Goal: Task Accomplishment & Management: Manage account settings

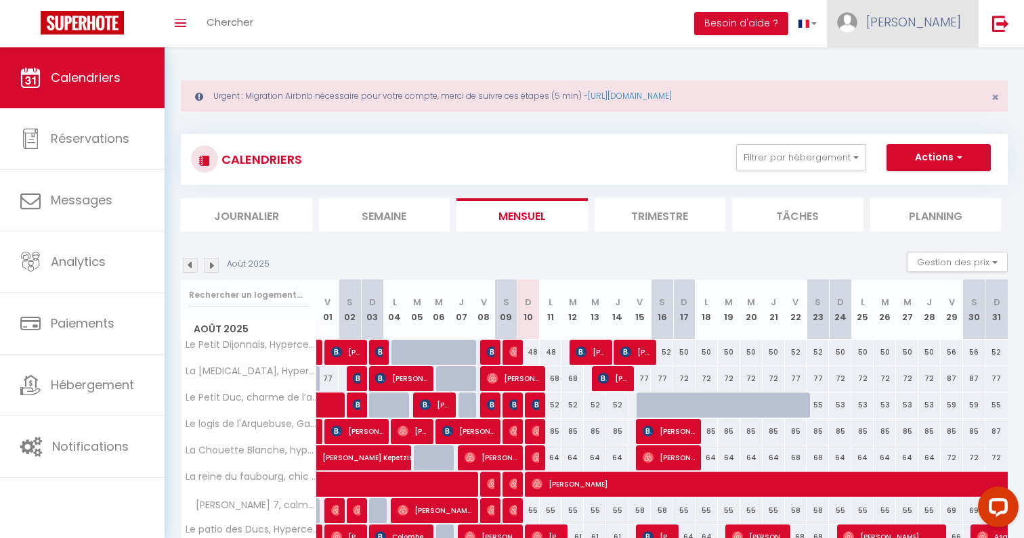
click at [936, 11] on link "Elise" at bounding box center [902, 23] width 151 height 47
click at [929, 60] on link "Paramètres" at bounding box center [923, 67] width 100 height 23
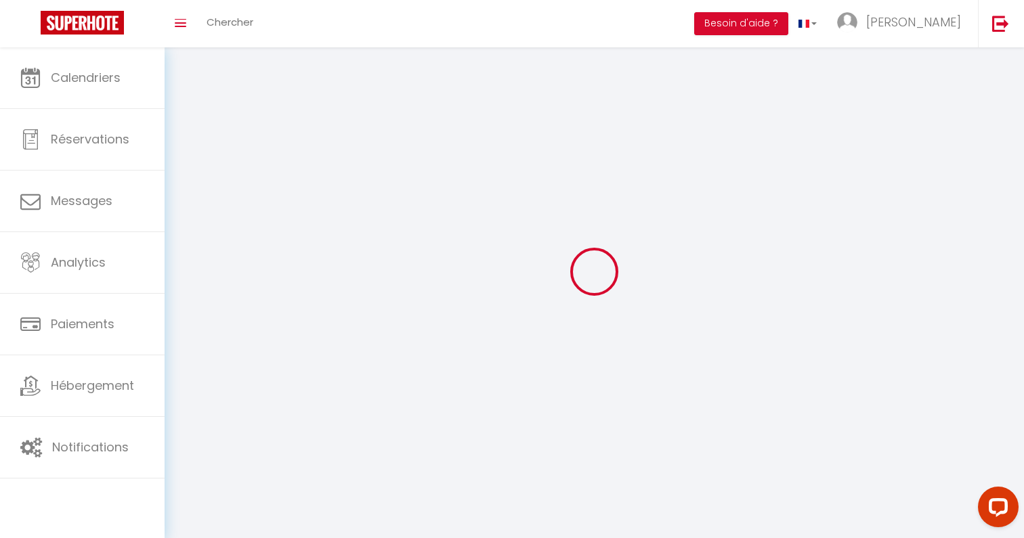
select select
type input "Elise"
type input "Grossetete"
type input "0683577812"
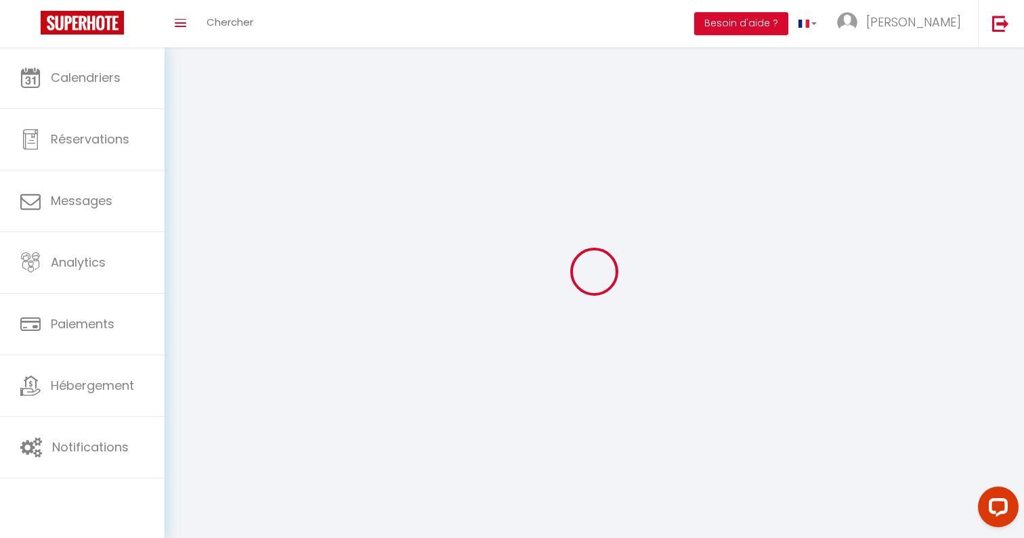
type input "23 avenue de marbotte"
type input "21000"
type input "DIJON"
type input "7YfPu5pjAioml9eQ5LcGFLovH"
type input "FHKHRxuy4l4ltGbZ5Koj9ViqP"
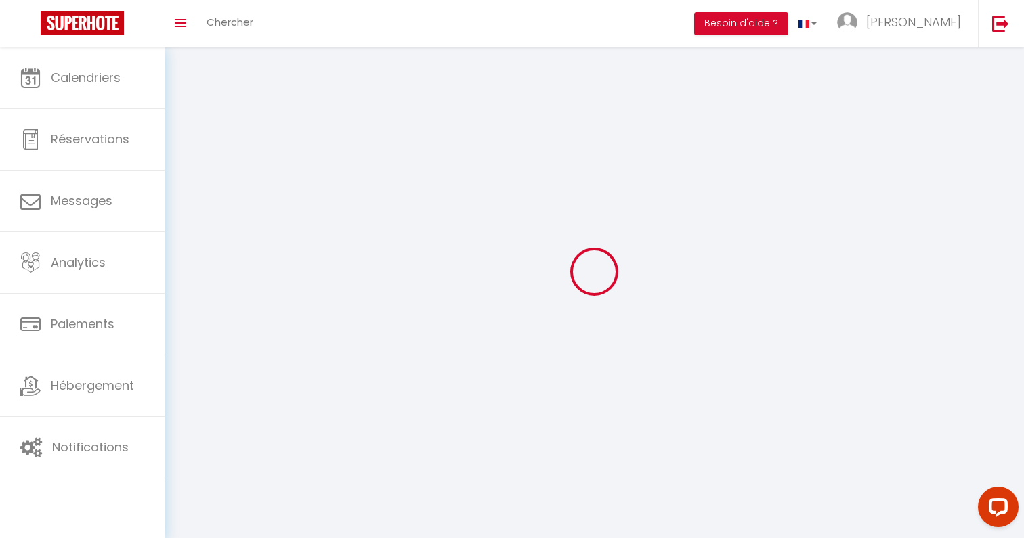
type input "https://app.superhote.com/#/get-available-rentals/FHKHRxuy4l4ltGbZ5Koj9ViqP"
type input "7YfPu5pjAioml9eQ5LcGFLovH"
type input "FHKHRxuy4l4ltGbZ5Koj9ViqP"
type input "https://app.superhote.com/#/get-available-rentals/FHKHRxuy4l4ltGbZ5Koj9ViqP"
select select "28"
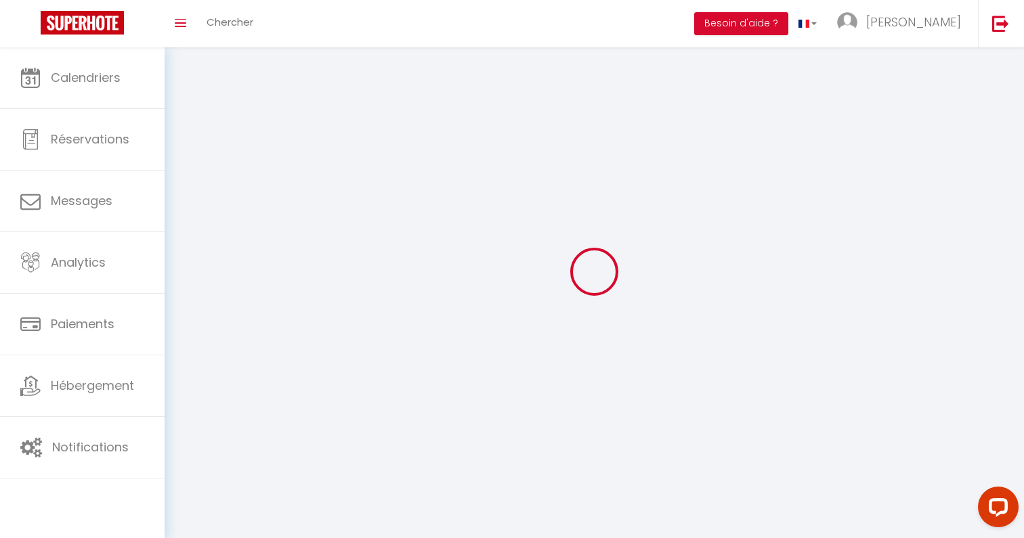
select select "fr"
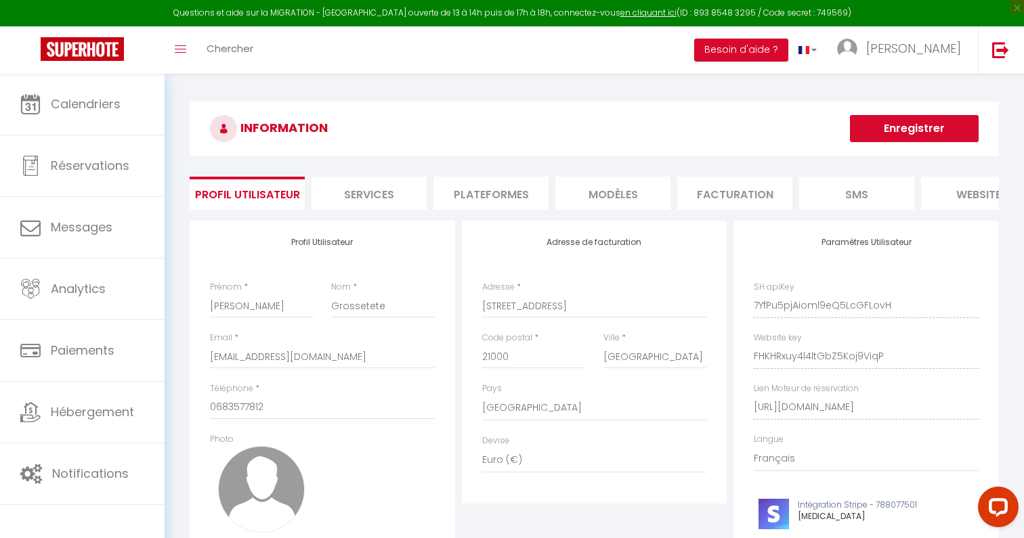
click at [471, 190] on li "Plateformes" at bounding box center [490, 193] width 115 height 33
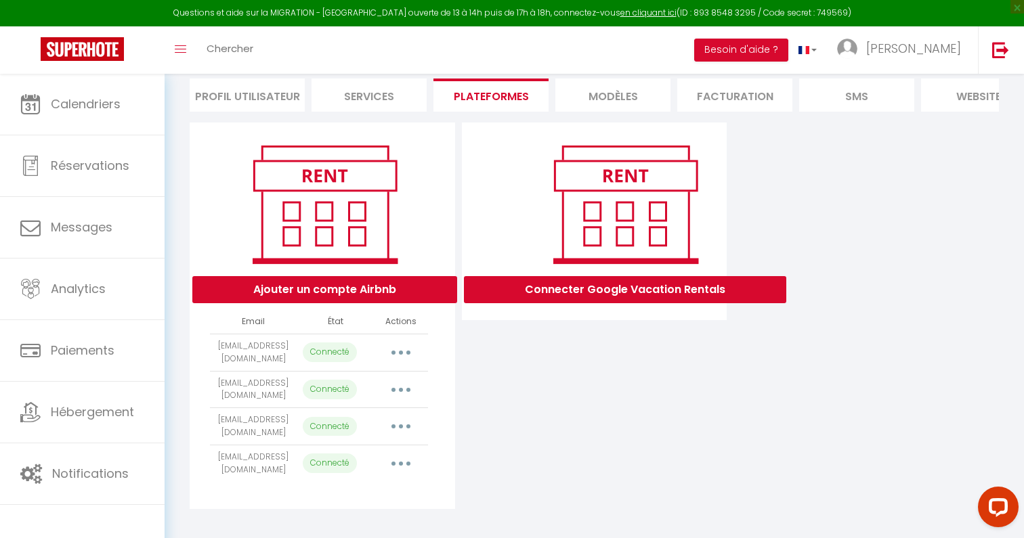
scroll to position [115, 0]
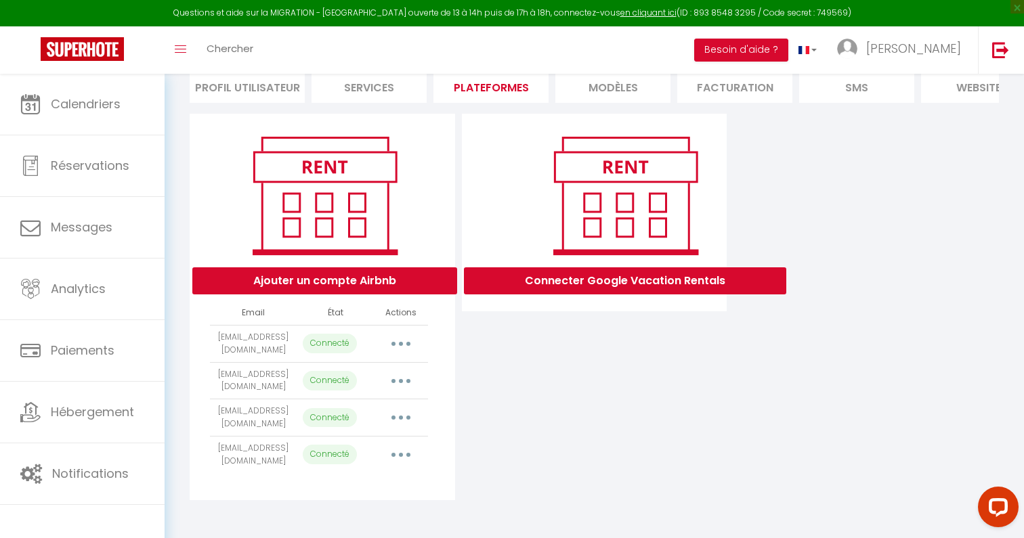
click at [400, 416] on icon "button" at bounding box center [401, 418] width 4 height 4
click at [399, 445] on link "Importer les appartements" at bounding box center [341, 448] width 150 height 23
select select "61352"
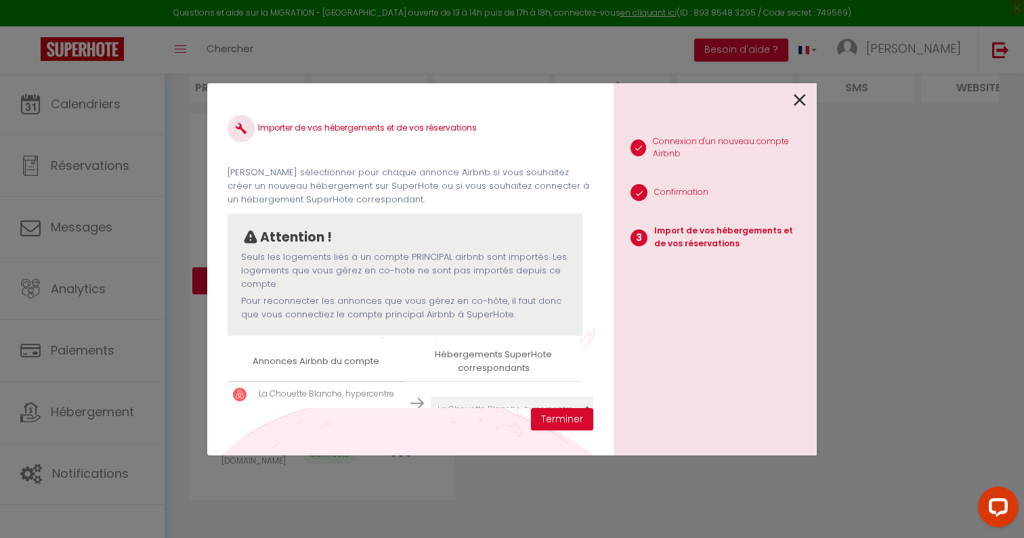
scroll to position [40, 0]
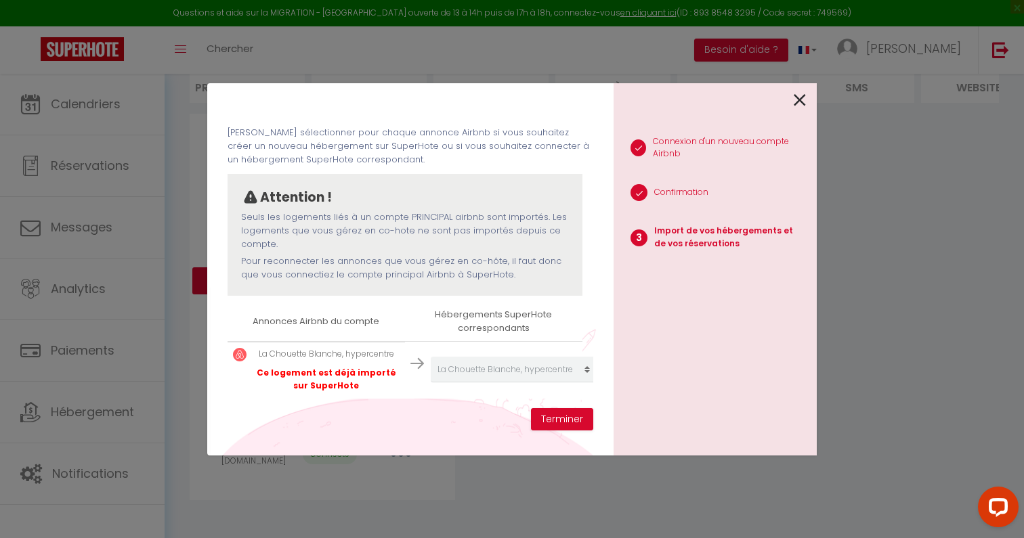
click at [422, 479] on div "Importer de vos hébergements et de vos réservations Veuillez sélectionner pour …" at bounding box center [511, 269] width 609 height 538
click at [797, 107] on icon at bounding box center [799, 100] width 12 height 20
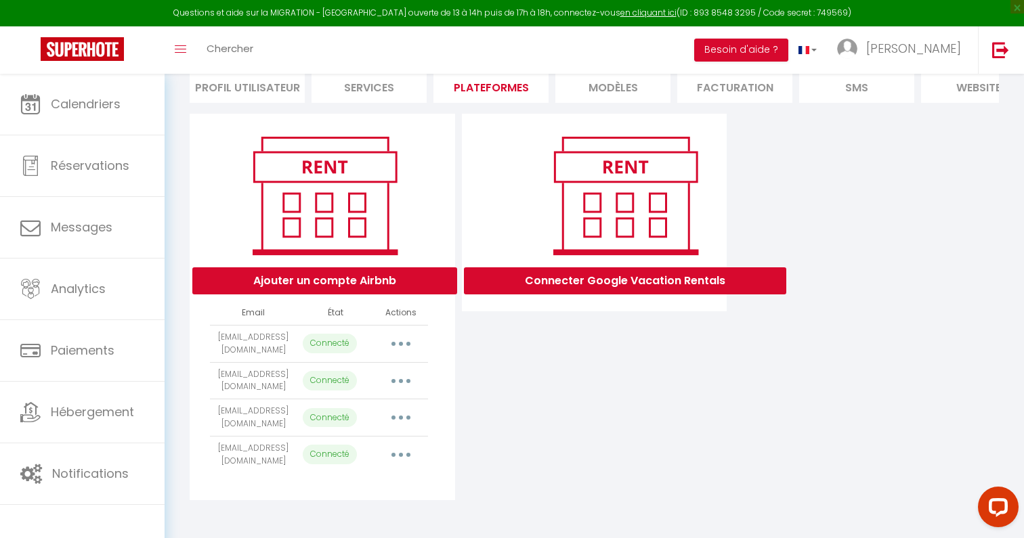
drag, startPoint x: 232, startPoint y: 403, endPoint x: 285, endPoint y: 420, distance: 55.7
click at [285, 420] on td "lachouetteblanche.dijon@gmail.com" at bounding box center [253, 417] width 87 height 37
click at [403, 373] on button "button" at bounding box center [401, 381] width 38 height 22
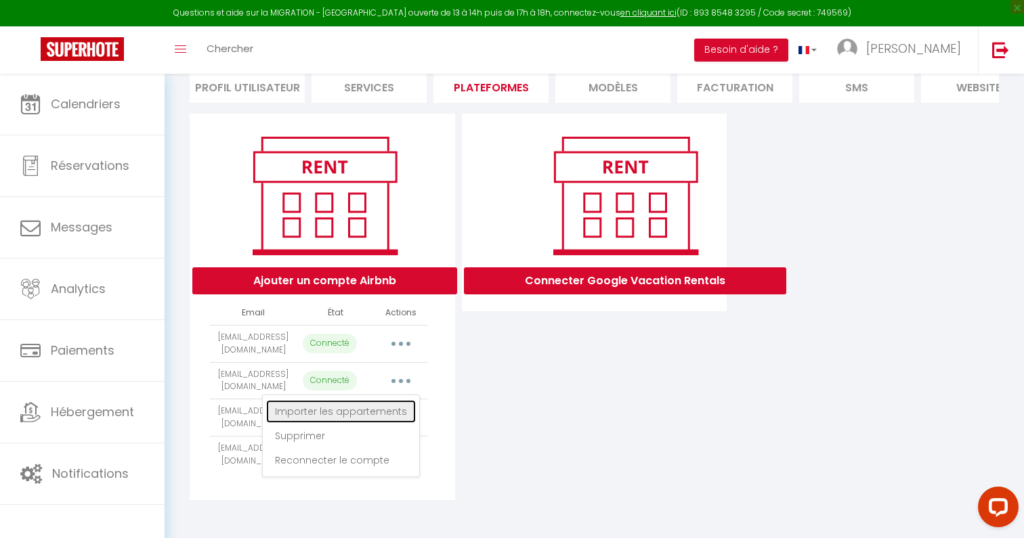
click at [399, 403] on link "Importer les appartements" at bounding box center [341, 411] width 150 height 23
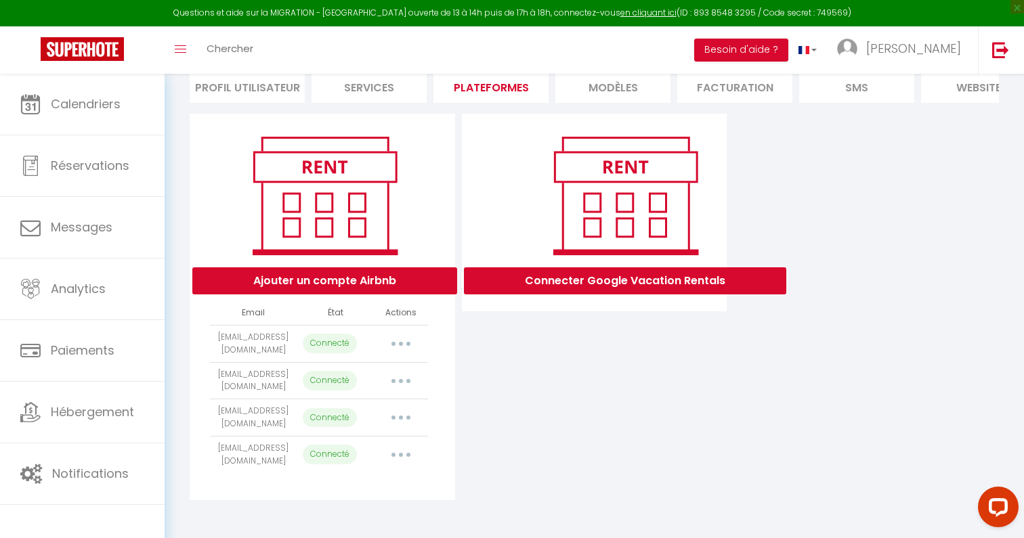
select select "49929"
select select "49931"
select select "69545"
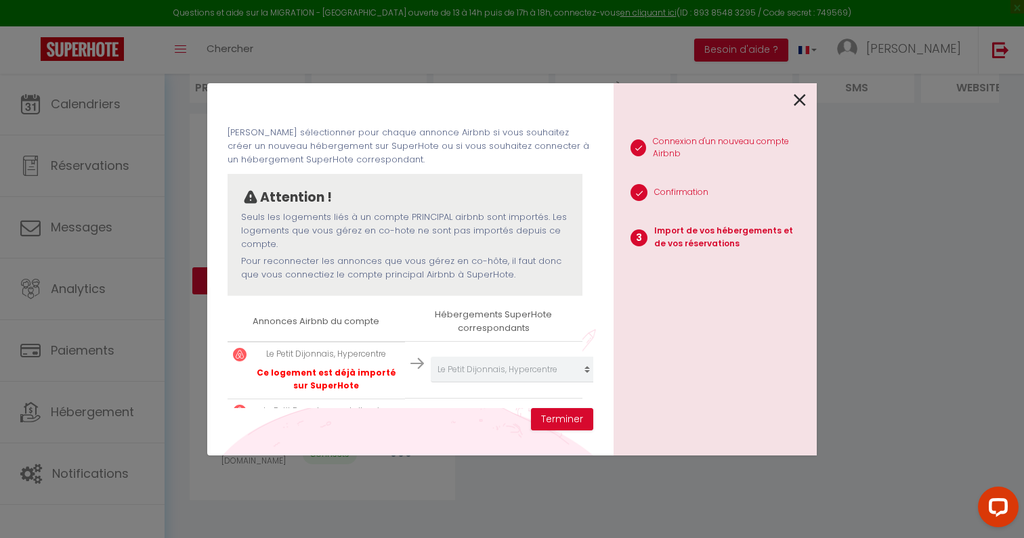
scroll to position [155, 0]
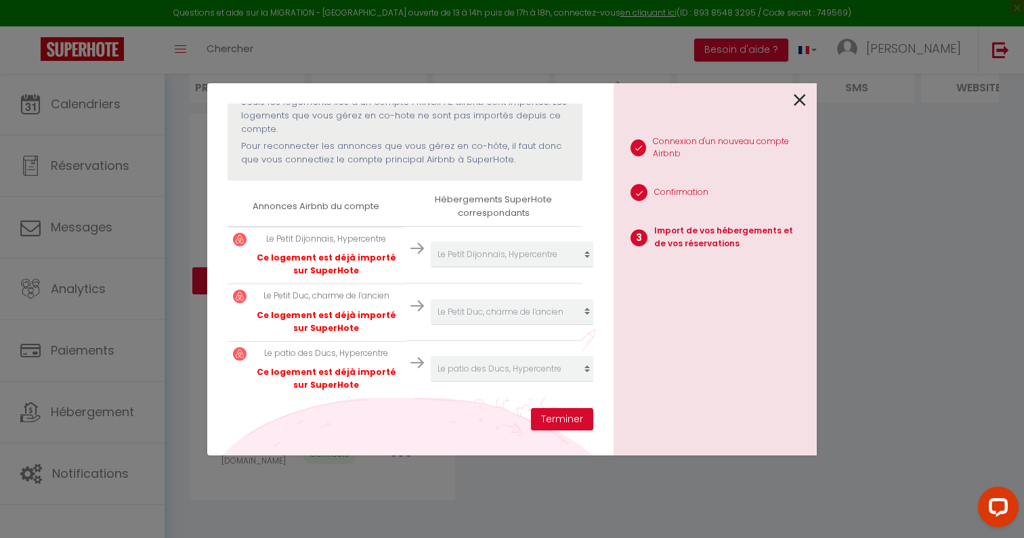
click at [432, 480] on div "Importer de vos hébergements et de vos réservations Veuillez sélectionner pour …" at bounding box center [511, 269] width 609 height 538
click at [795, 104] on icon at bounding box center [799, 100] width 12 height 20
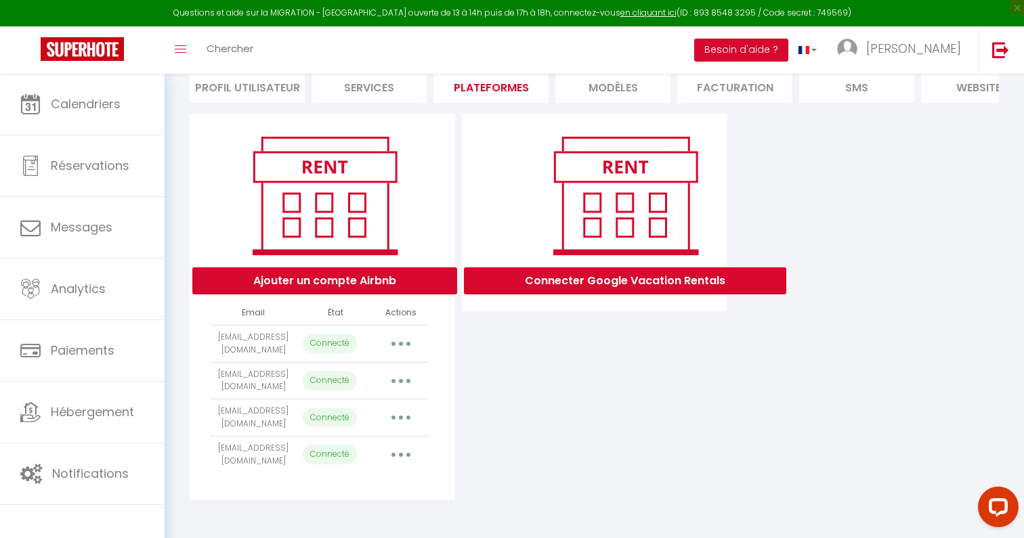
click at [399, 341] on button "button" at bounding box center [401, 344] width 38 height 22
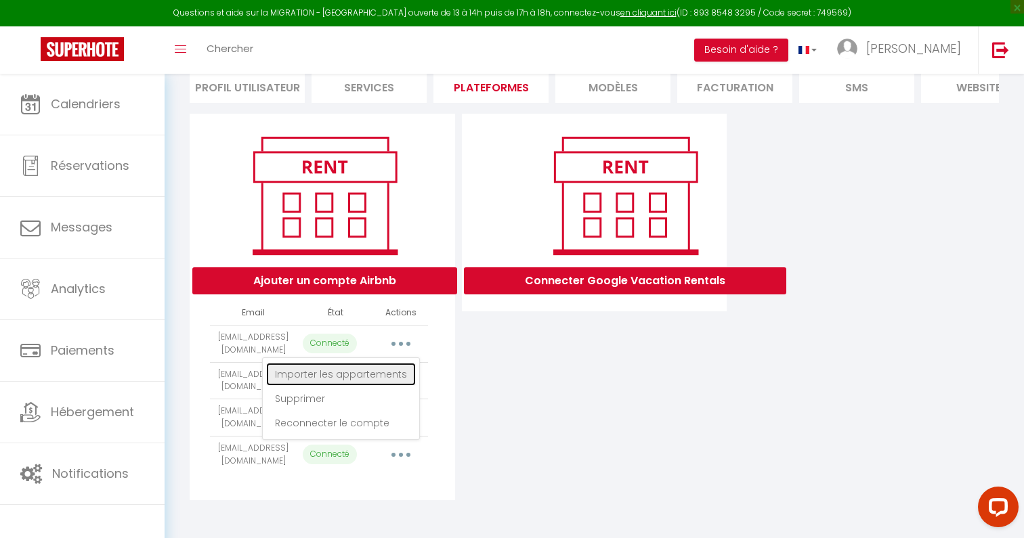
click at [392, 371] on link "Importer les appartements" at bounding box center [341, 374] width 150 height 23
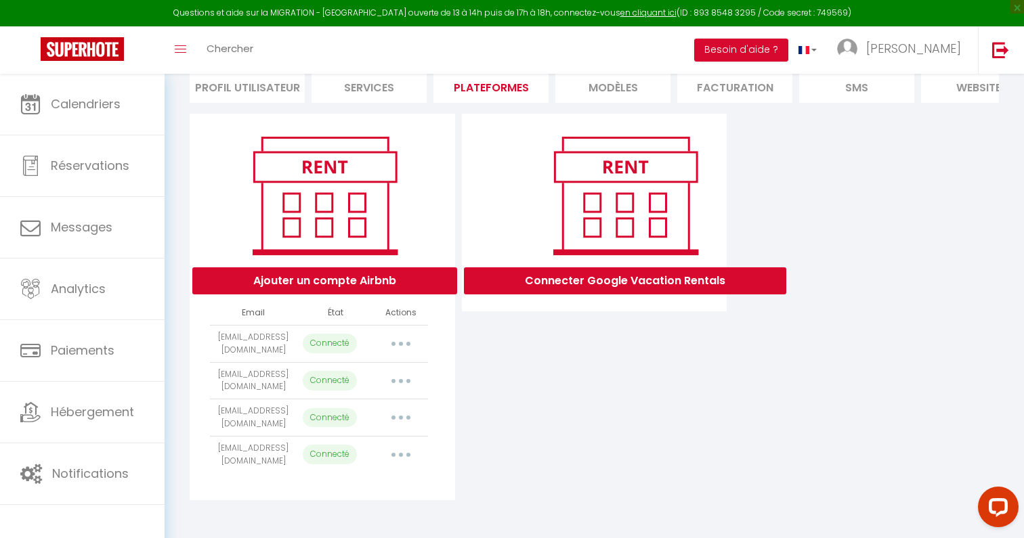
scroll to position [0, 0]
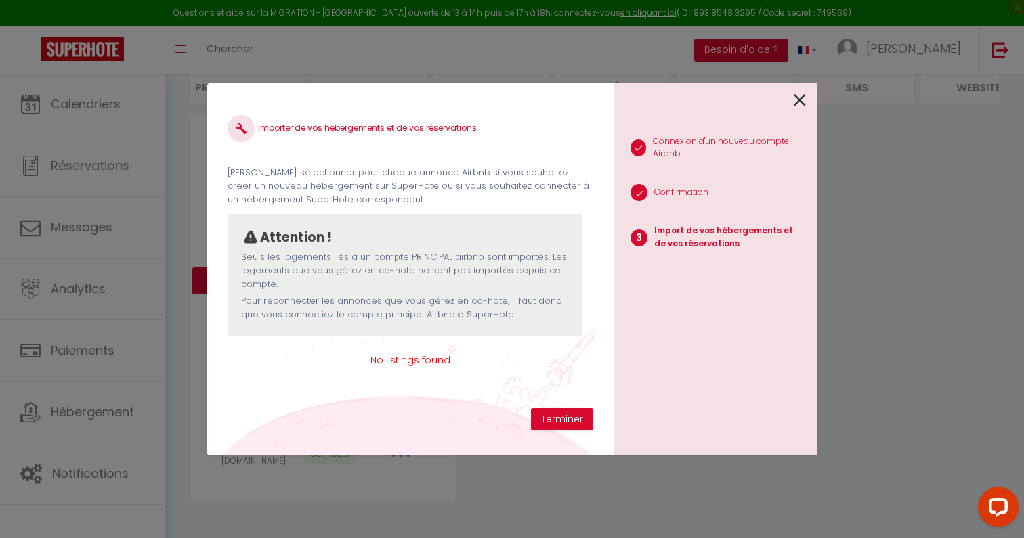
click at [795, 102] on icon at bounding box center [799, 100] width 12 height 20
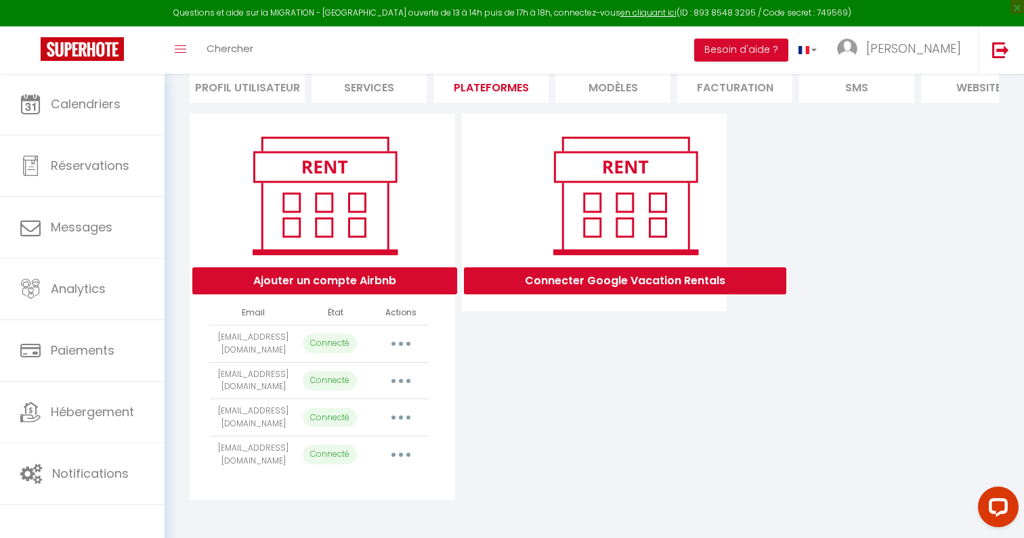
click at [400, 457] on icon "button" at bounding box center [401, 455] width 4 height 4
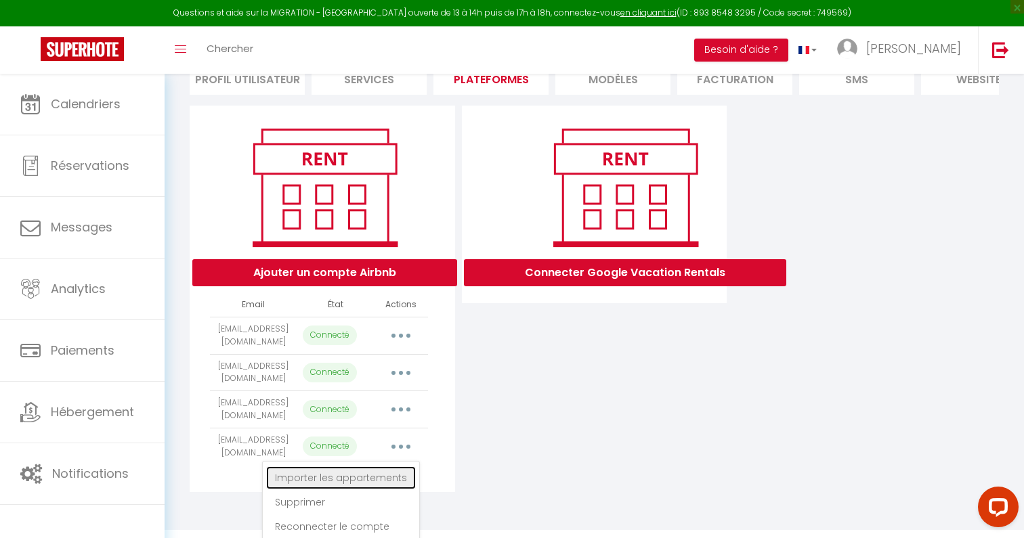
click at [395, 482] on link "Importer les appartements" at bounding box center [341, 477] width 150 height 23
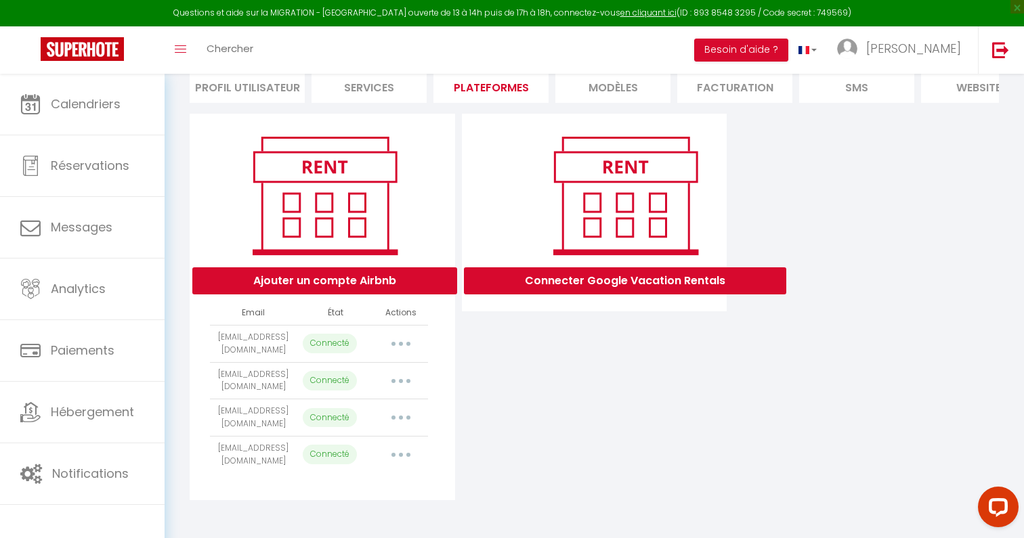
select select "62102"
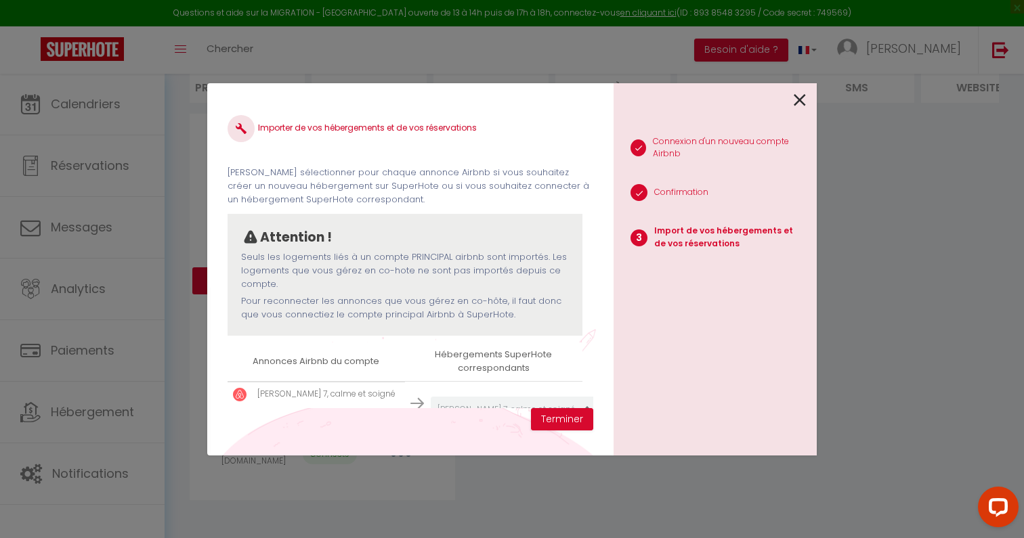
scroll to position [40, 0]
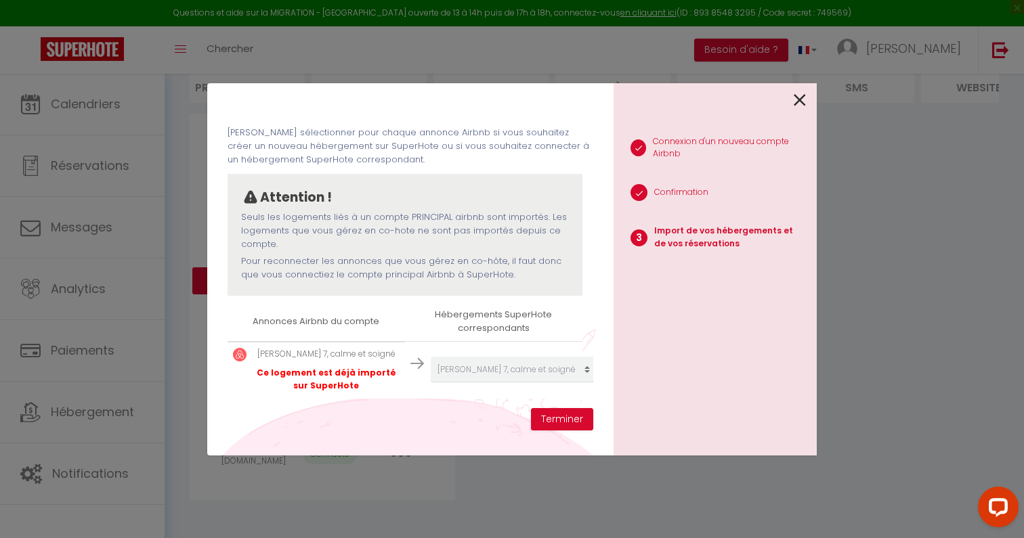
click at [792, 99] on div at bounding box center [709, 99] width 192 height 32
click at [812, 93] on div "1 Connexion d'un nouveau compte Airbnb 2 Confirmation 3 Import de vos hébergeme…" at bounding box center [714, 269] width 203 height 372
click at [809, 97] on div "1 Connexion d'un nouveau compte Airbnb 2 Confirmation 3 Import de vos hébergeme…" at bounding box center [714, 269] width 203 height 372
click at [804, 100] on icon at bounding box center [799, 100] width 12 height 20
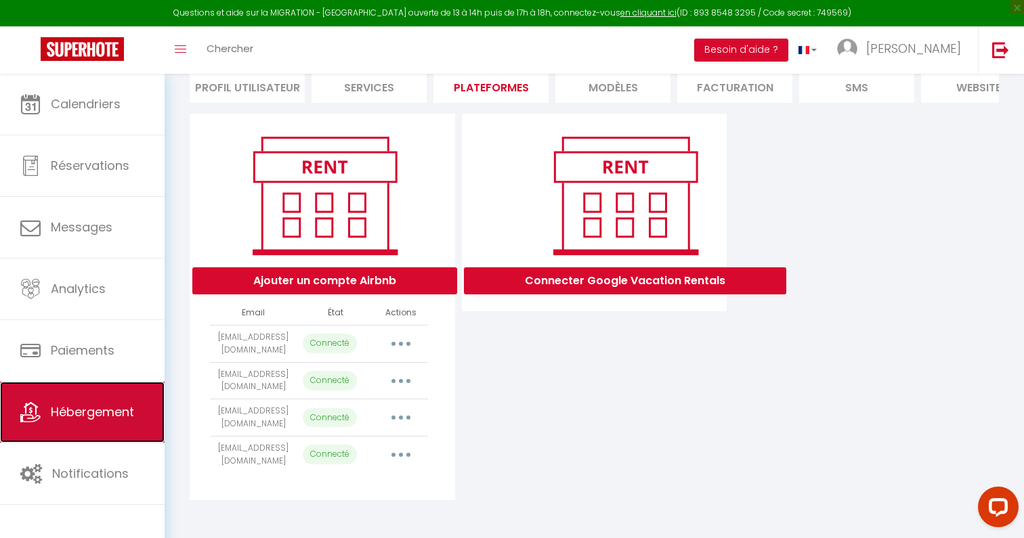
click at [104, 412] on span "Hébergement" at bounding box center [92, 411] width 83 height 17
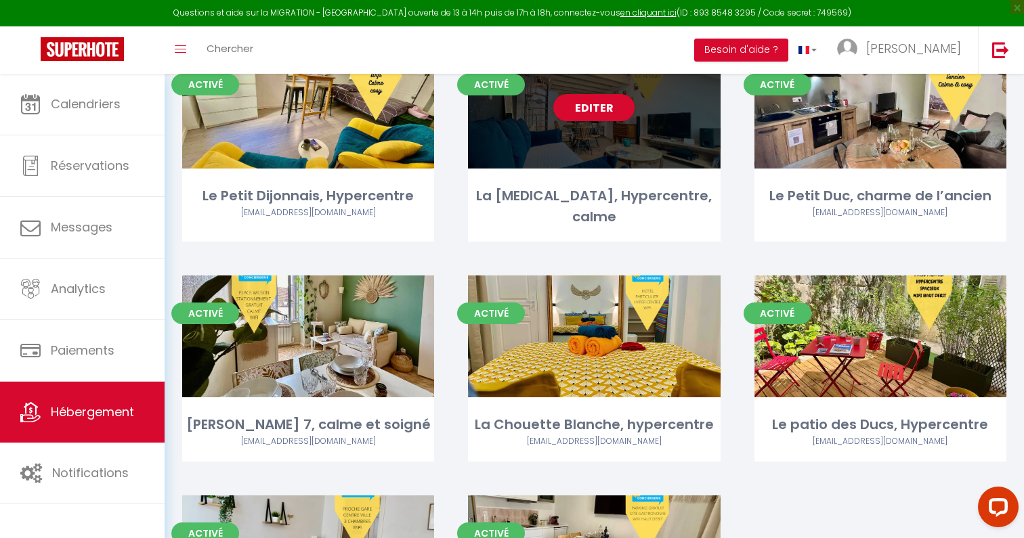
scroll to position [244, 0]
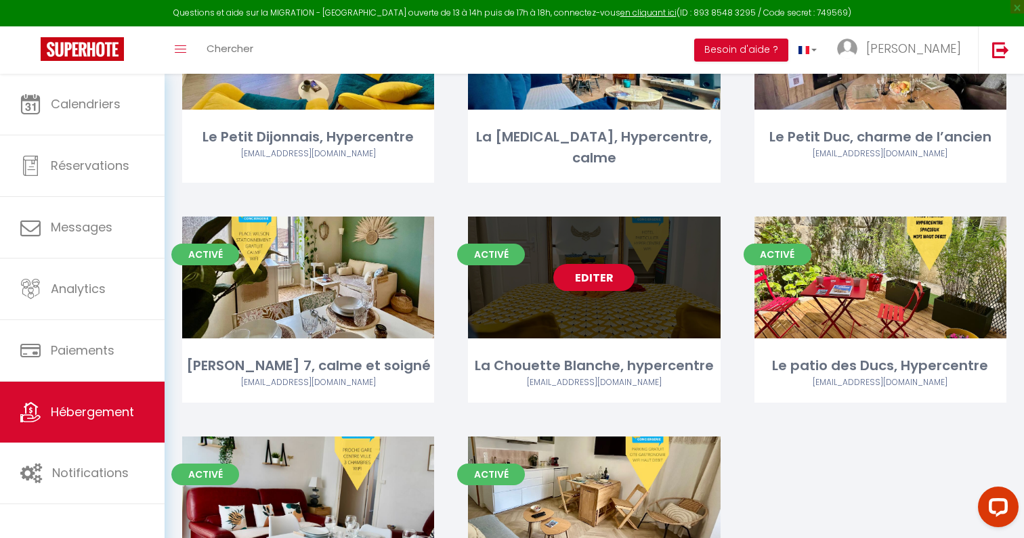
click at [604, 276] on link "Editer" at bounding box center [593, 277] width 81 height 27
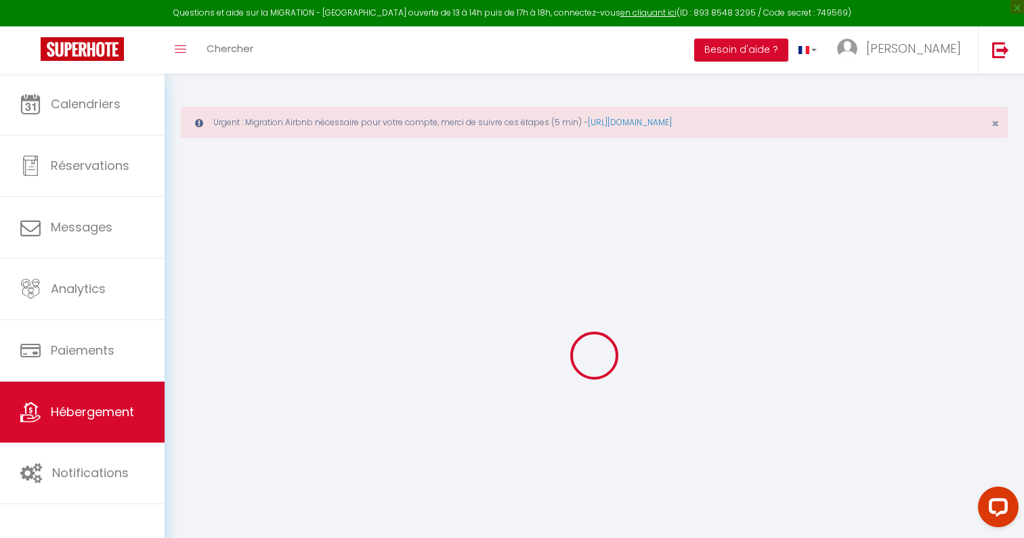
select select
checkbox input "false"
checkbox input "true"
checkbox input "false"
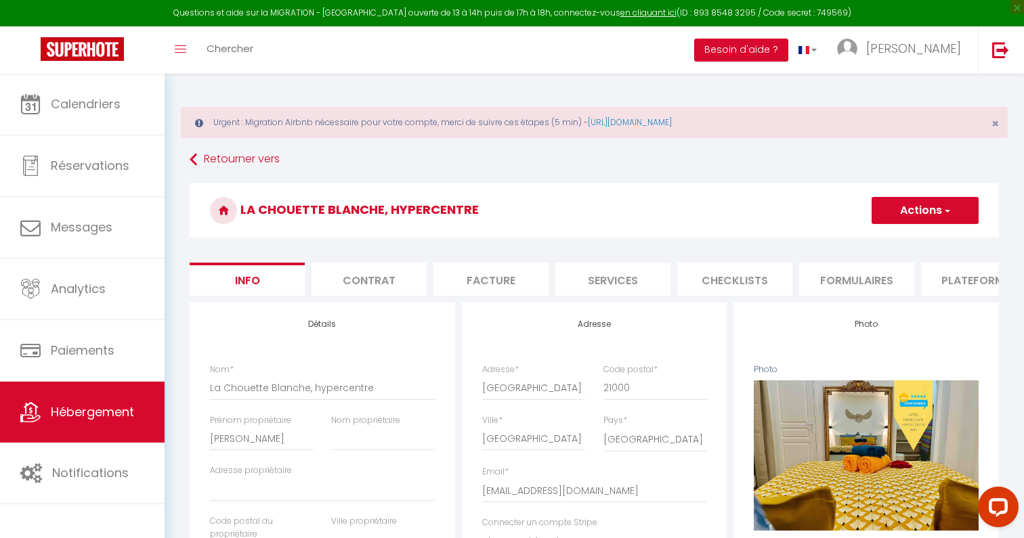
click at [970, 290] on li "Plateformes" at bounding box center [978, 279] width 115 height 33
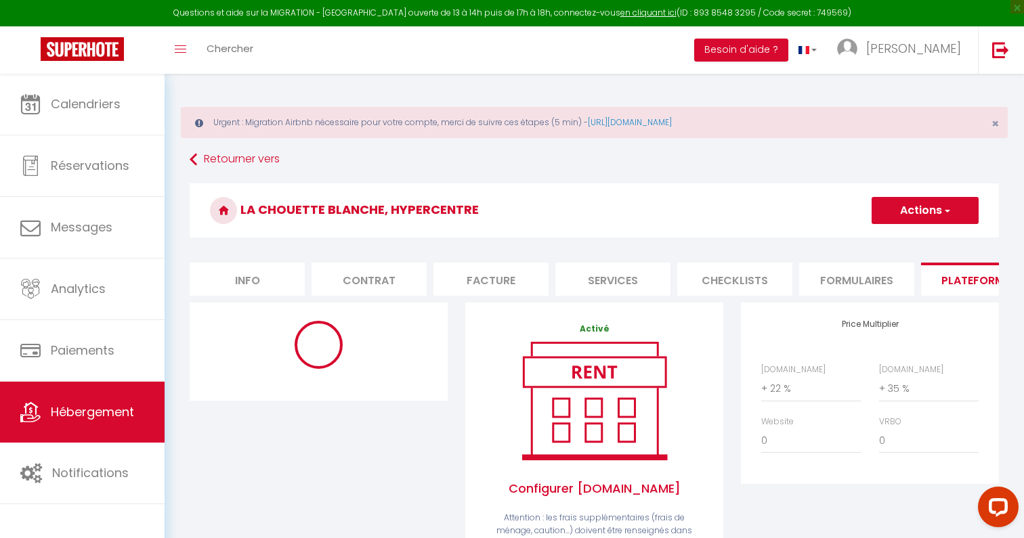
select select "10462-765151613344033638"
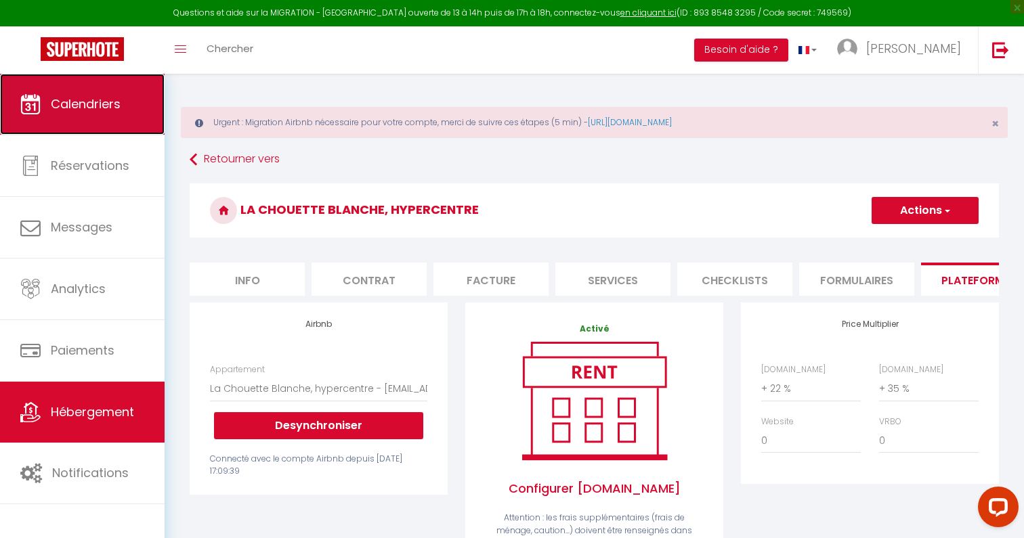
click at [158, 119] on link "Calendriers" at bounding box center [82, 104] width 165 height 61
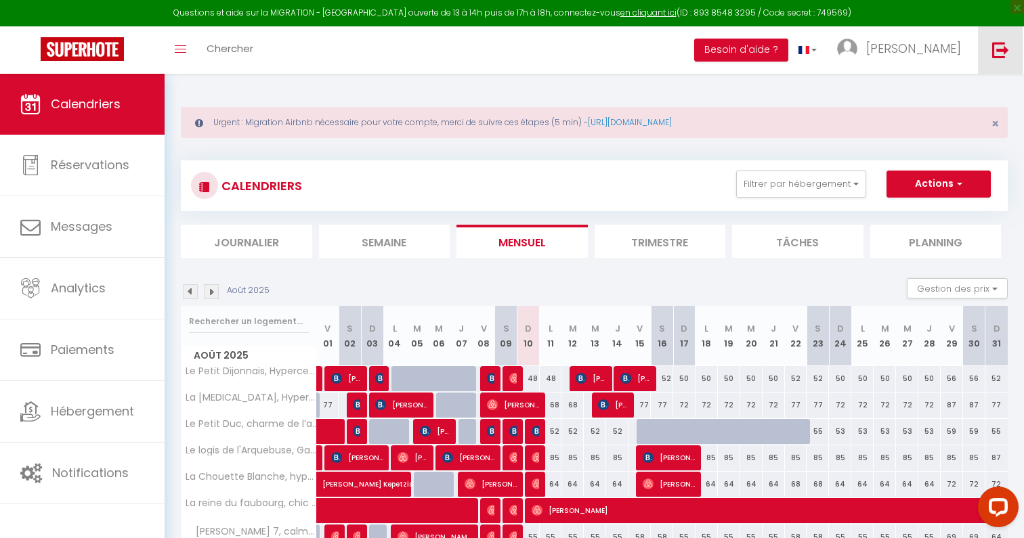
click at [992, 48] on img at bounding box center [1000, 49] width 17 height 17
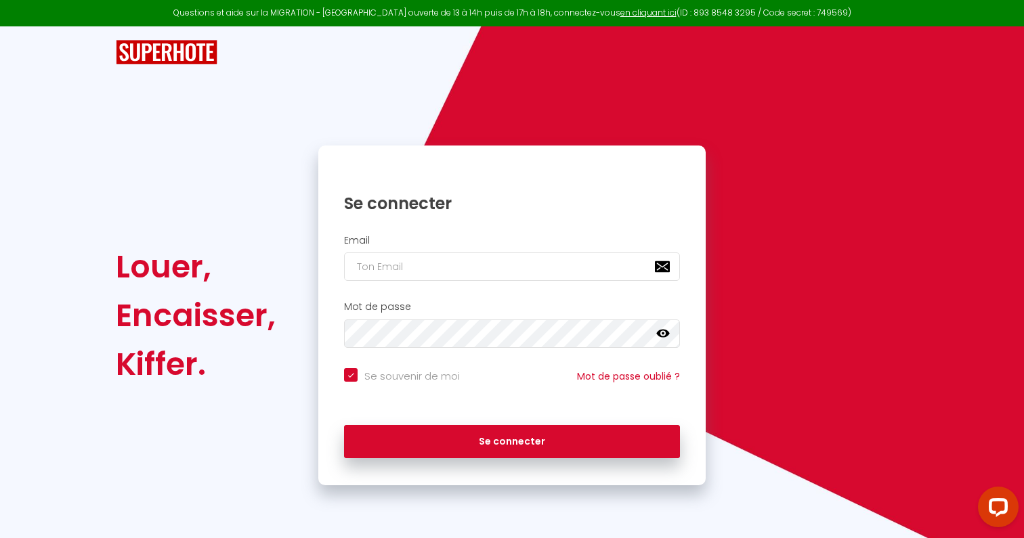
click at [897, 125] on div "Louer, Encaisser, Kiffer. Se connecter Email Mot de passe false Se souvenir de …" at bounding box center [512, 255] width 792 height 459
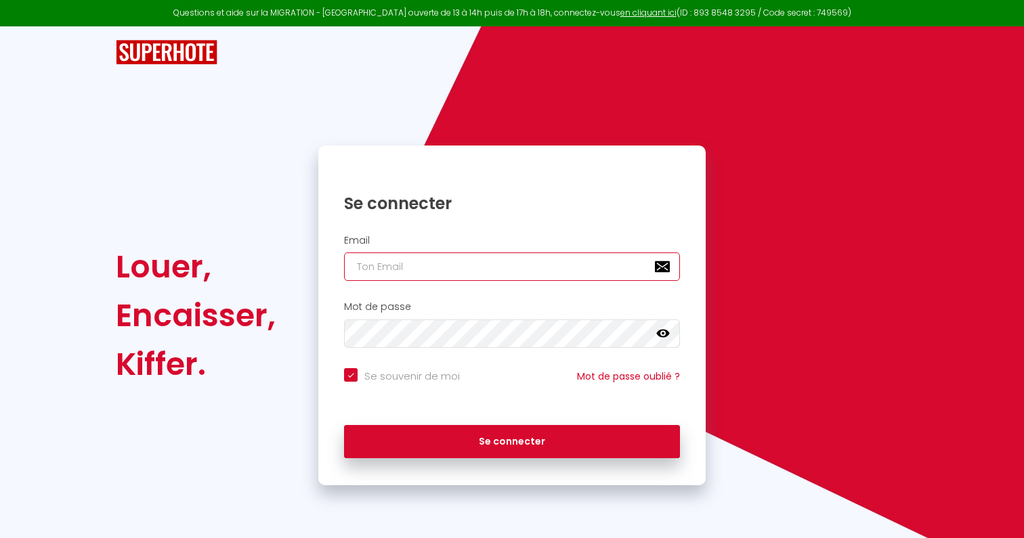
click at [472, 280] on input "email" at bounding box center [512, 267] width 336 height 28
paste input "https://superhotefr.freshdesk.com/a/tickets/300928"
type input "https://superhotefr.freshdesk.com/a/tickets/300928"
checkbox input "true"
type input "https://superhotefr.freshdesk.com/a/tickets/300928"
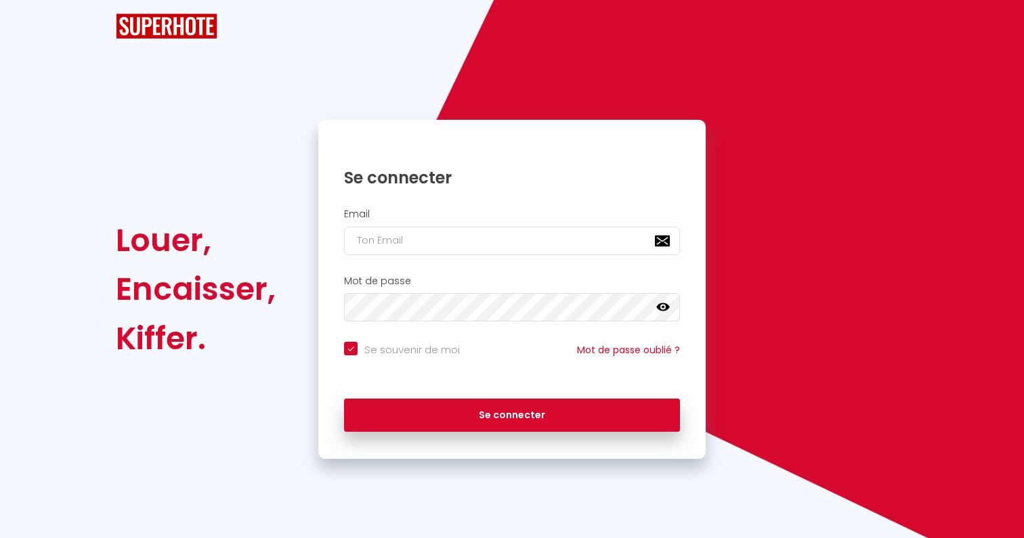
checkbox input "true"
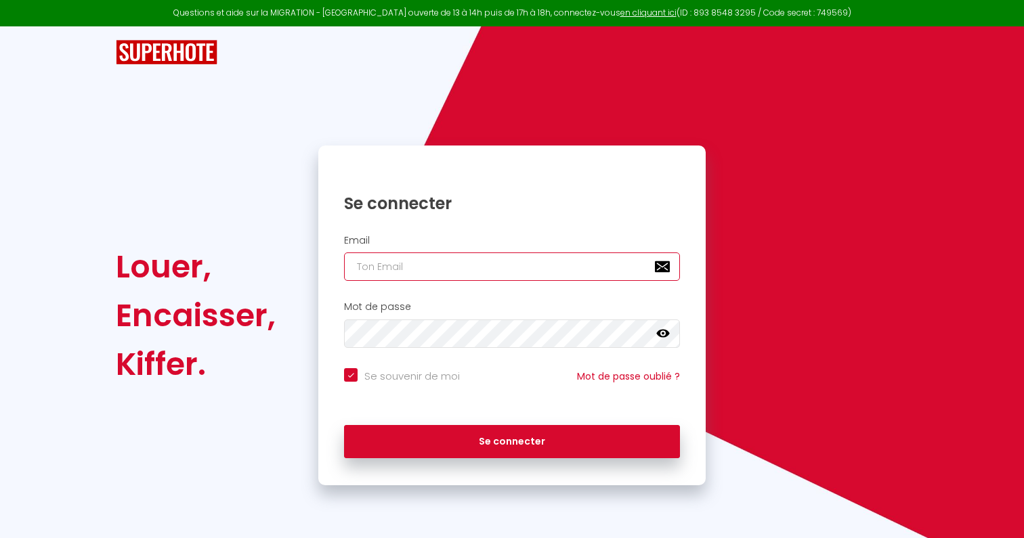
click at [494, 280] on input "email" at bounding box center [512, 267] width 336 height 28
paste input "[EMAIL_ADDRESS][DOMAIN_NAME]"
type input "[EMAIL_ADDRESS][DOMAIN_NAME]"
checkbox input "true"
type input "[EMAIL_ADDRESS][DOMAIN_NAME]"
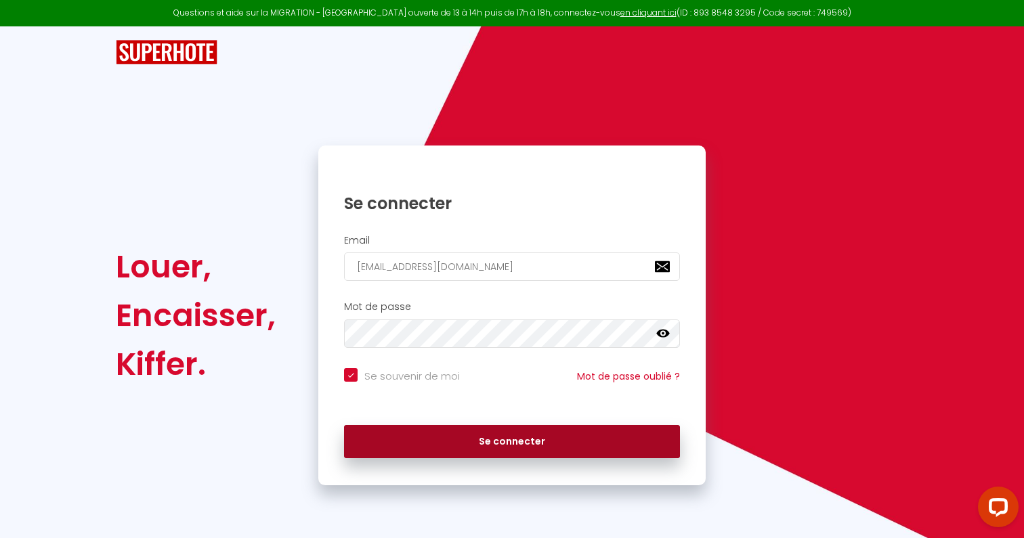
click at [460, 443] on button "Se connecter" at bounding box center [512, 442] width 336 height 34
checkbox input "true"
